Goal: Task Accomplishment & Management: Use online tool/utility

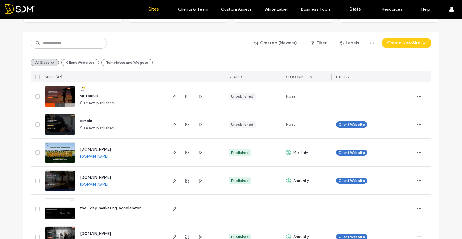
scroll to position [57, 0]
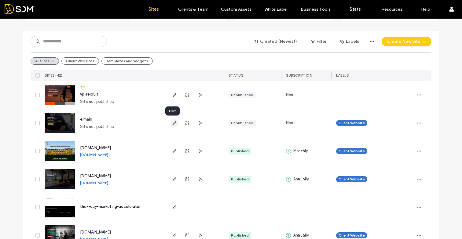
click at [175, 125] on span "button" at bounding box center [174, 122] width 7 height 7
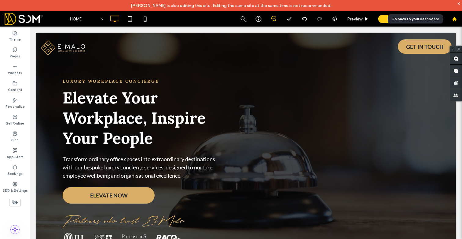
click at [454, 17] on icon at bounding box center [454, 18] width 5 height 5
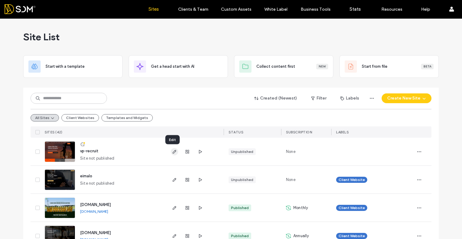
click at [173, 151] on use "button" at bounding box center [175, 152] width 4 height 4
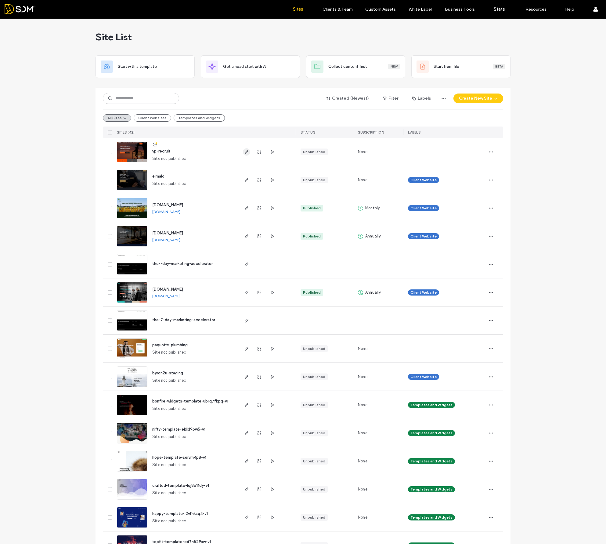
click at [246, 150] on use "button" at bounding box center [247, 152] width 4 height 4
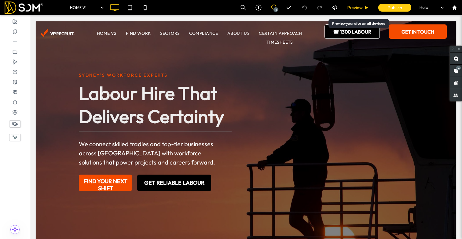
click at [358, 9] on span "Preview" at bounding box center [354, 7] width 15 height 5
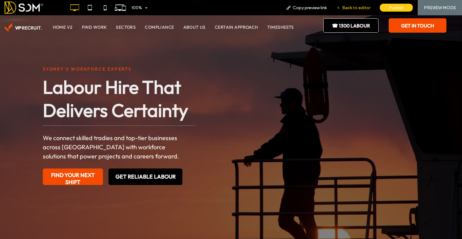
click at [362, 10] on div "Back to editor" at bounding box center [353, 7] width 44 height 15
click at [350, 7] on span "Back to editor" at bounding box center [356, 7] width 28 height 5
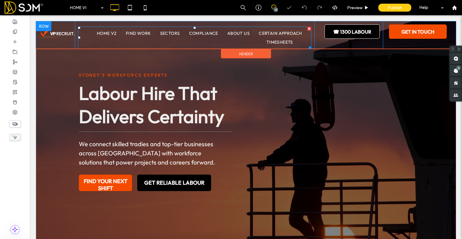
click at [250, 41] on ul "HOME V2 FIND WORK SECTORS COMPLIANCE ABOUT US CERTAIN APPROACH TIMESHEETS" at bounding box center [192, 38] width 229 height 18
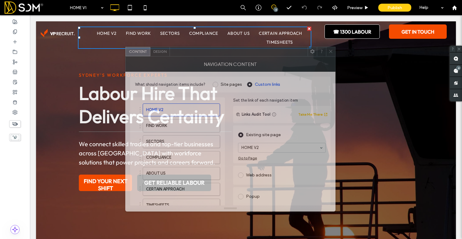
drag, startPoint x: 380, startPoint y: 43, endPoint x: 182, endPoint y: 53, distance: 198.4
click at [182, 53] on div at bounding box center [239, 51] width 138 height 9
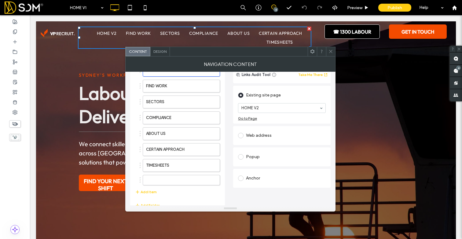
scroll to position [42, 0]
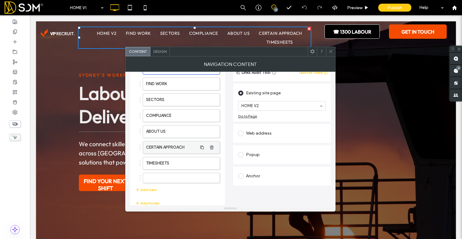
click at [174, 145] on label "CERTAIN APPROACH" at bounding box center [171, 147] width 51 height 12
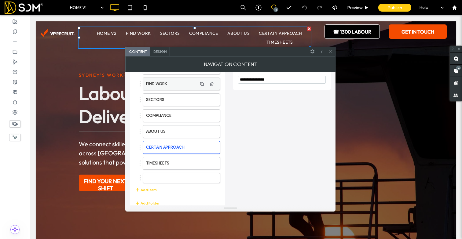
drag, startPoint x: 257, startPoint y: 81, endPoint x: 170, endPoint y: 81, distance: 87.6
click at [170, 81] on div "**********" at bounding box center [230, 134] width 200 height 167
click at [255, 80] on input "********" at bounding box center [282, 80] width 88 height 8
type input "********"
click at [330, 53] on icon at bounding box center [330, 51] width 5 height 5
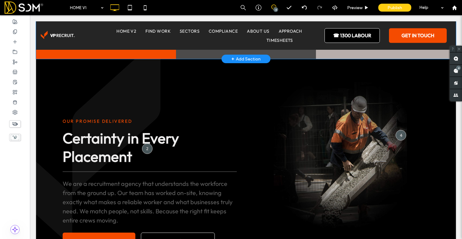
scroll to position [163, 0]
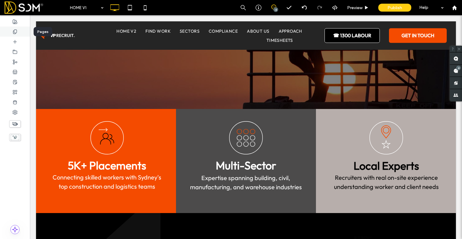
click at [13, 29] on icon at bounding box center [15, 31] width 5 height 5
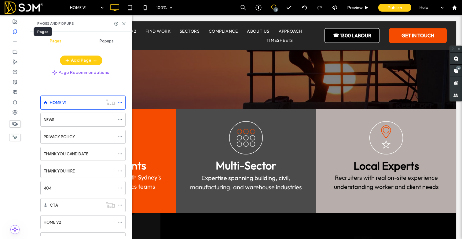
click at [13, 29] on icon at bounding box center [15, 31] width 5 height 5
click at [126, 22] on div "Pages and Popups" at bounding box center [81, 23] width 102 height 16
click at [123, 24] on icon at bounding box center [124, 23] width 5 height 5
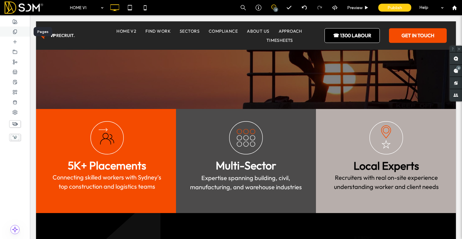
click at [14, 34] on icon at bounding box center [15, 31] width 5 height 5
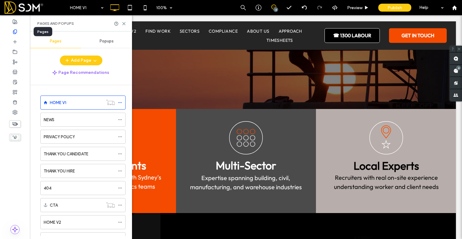
click at [14, 34] on icon at bounding box center [15, 31] width 5 height 5
click at [14, 33] on icon at bounding box center [15, 31] width 5 height 5
click at [122, 22] on icon at bounding box center [124, 23] width 5 height 5
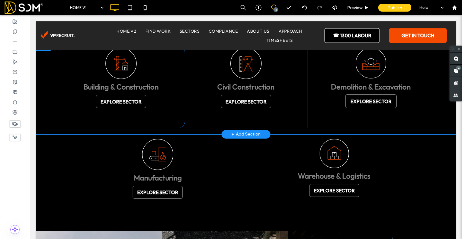
scroll to position [799, 0]
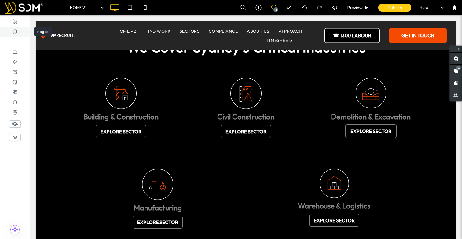
click at [13, 34] on div at bounding box center [15, 32] width 30 height 10
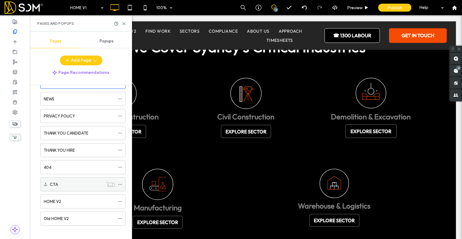
scroll to position [21, 0]
click at [60, 200] on label "HOME V2" at bounding box center [52, 201] width 17 height 11
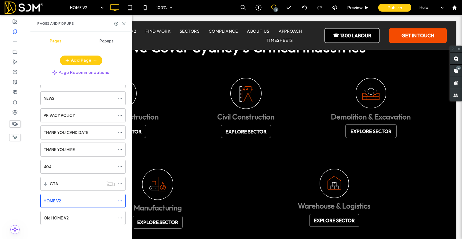
click at [125, 24] on div at bounding box center [231, 119] width 462 height 239
click at [124, 23] on use at bounding box center [123, 23] width 3 height 3
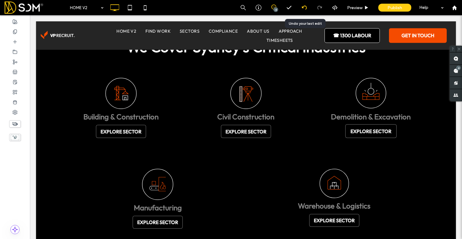
click at [304, 9] on icon at bounding box center [304, 7] width 5 height 5
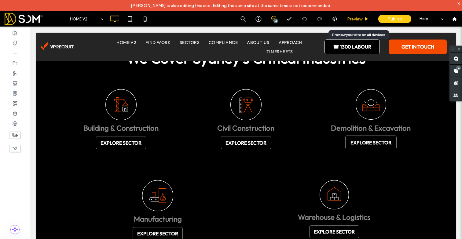
click at [355, 18] on span "Preview" at bounding box center [354, 18] width 15 height 5
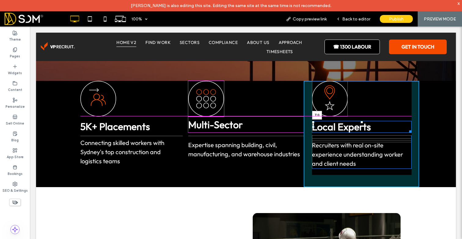
drag, startPoint x: 362, startPoint y: 122, endPoint x: 362, endPoint y: 119, distance: 3.1
click at [362, 121] on div "Local Experts T:0" at bounding box center [362, 127] width 100 height 12
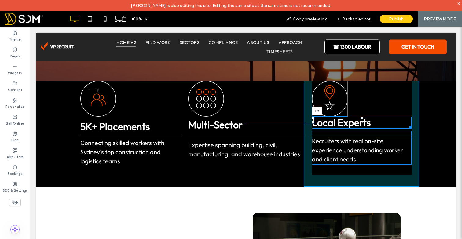
click at [362, 119] on div at bounding box center [361, 118] width 2 height 2
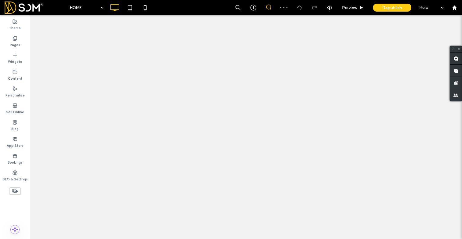
click at [16, 40] on use at bounding box center [14, 38] width 3 height 4
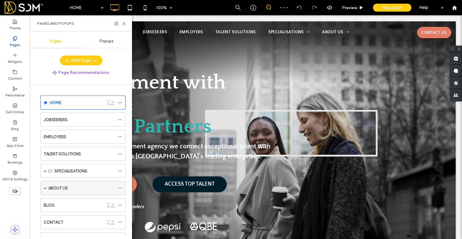
click at [61, 190] on label "ABOUT US" at bounding box center [58, 188] width 20 height 11
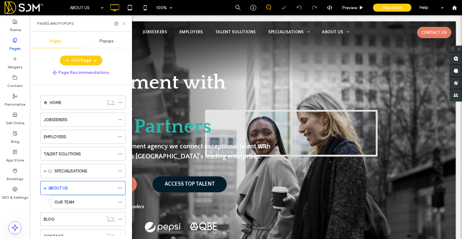
click at [123, 24] on use at bounding box center [123, 23] width 3 height 3
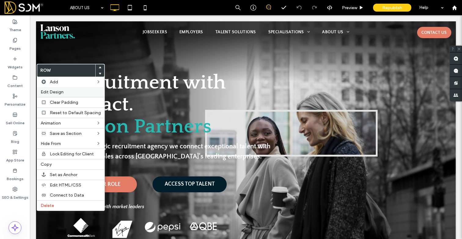
click at [61, 92] on span "Edit Design" at bounding box center [52, 91] width 23 height 5
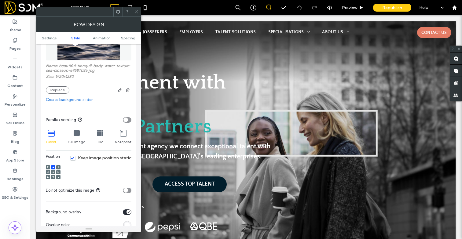
scroll to position [129, 0]
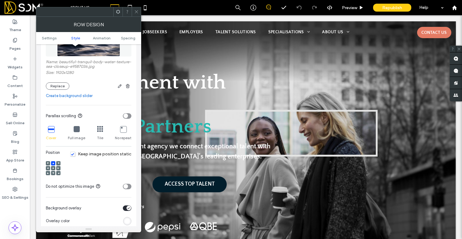
click at [137, 13] on icon at bounding box center [136, 11] width 5 height 5
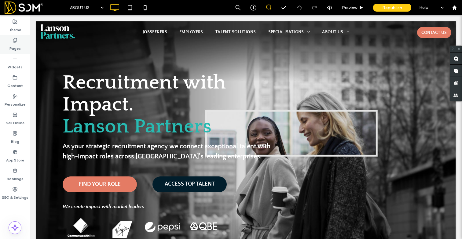
click at [16, 41] on use at bounding box center [14, 40] width 3 height 4
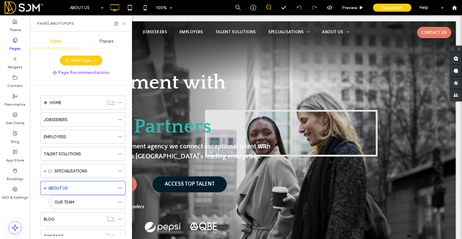
click at [125, 25] on icon at bounding box center [124, 23] width 5 height 5
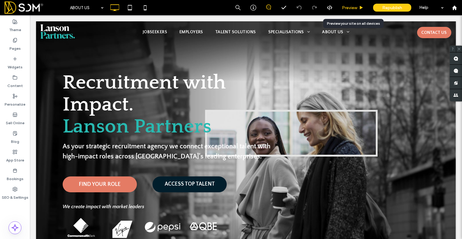
click at [355, 9] on span "Preview" at bounding box center [349, 7] width 15 height 5
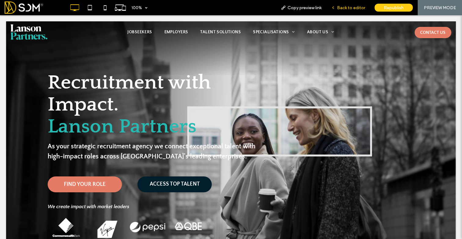
click at [344, 7] on span "Back to editor" at bounding box center [351, 7] width 28 height 5
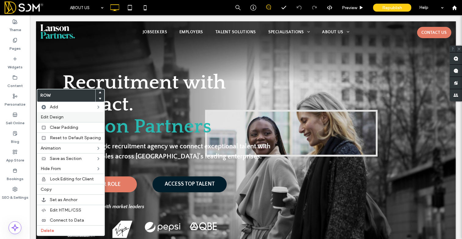
click at [55, 117] on span "Edit Design" at bounding box center [52, 117] width 23 height 5
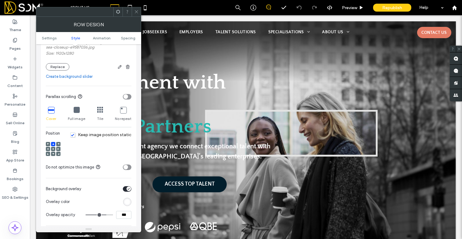
scroll to position [149, 0]
click at [136, 12] on icon at bounding box center [136, 11] width 5 height 5
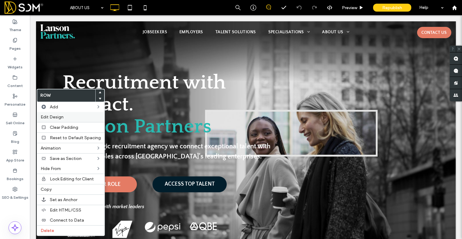
click at [56, 118] on span "Edit Design" at bounding box center [52, 117] width 23 height 5
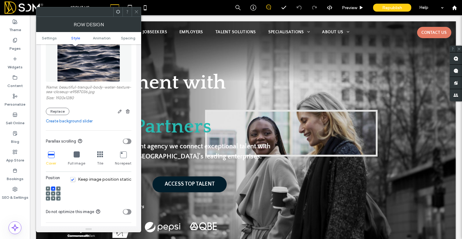
scroll to position [121, 0]
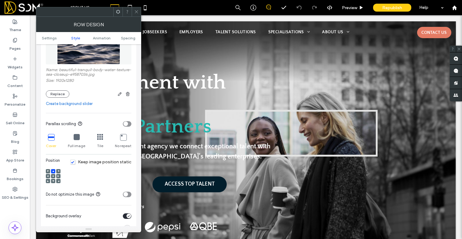
click at [136, 10] on icon at bounding box center [136, 11] width 5 height 5
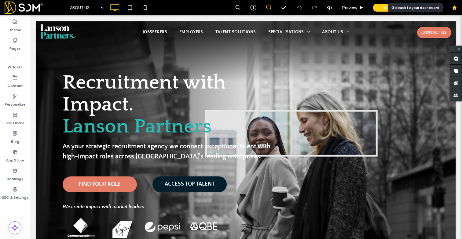
click at [454, 9] on icon at bounding box center [454, 7] width 5 height 5
